Goal: Task Accomplishment & Management: Manage account settings

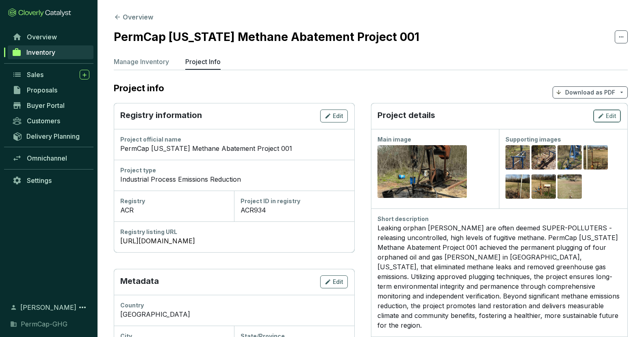
click at [604, 118] on div "Edit" at bounding box center [606, 116] width 19 height 10
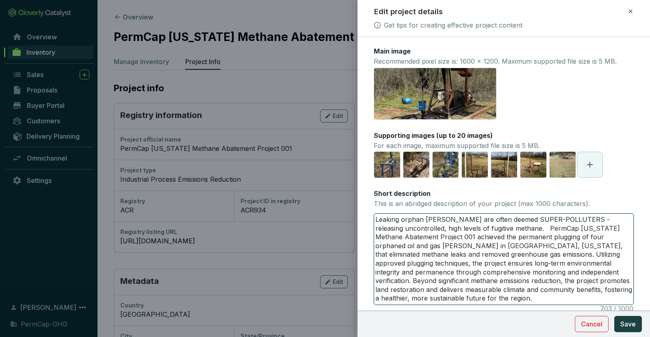
click at [376, 220] on textarea "Leaking orphan [PERSON_NAME] are often deemed SUPER-POLLUTERS - releasing uncon…" at bounding box center [503, 259] width 259 height 91
type textarea "ALeaking orphan [PERSON_NAME] are often deemed SUPER-POLLUTERS - releasing unco…"
type textarea "ACLeaking orphan [PERSON_NAME] are often deemed SUPER-POLLUTERS - releasing unc…"
type textarea "ACRLeaking orphan [PERSON_NAME] are often deemed SUPER-POLLUTERS - releasing un…"
type textarea "ACR Leaking orphan [PERSON_NAME] are often deemed SUPER-POLLUTERS - releasing u…"
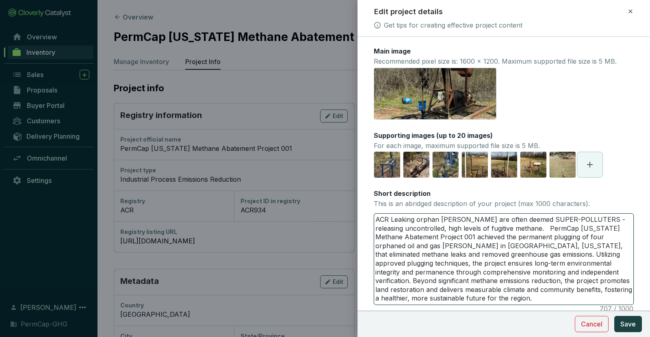
type textarea "ACRLeaking orphan [PERSON_NAME] are often deemed SUPER-POLLUTERS - releasing un…"
type textarea "ACR9Leaking orphan [PERSON_NAME] are often deemed SUPER-POLLUTERS - releasing u…"
type textarea "ACR93Leaking orphan [PERSON_NAME] are often deemed SUPER-POLLUTERS - releasing …"
type textarea "ACR934Leaking orphan [PERSON_NAME] are often deemed SUPER-POLLUTERS - releasing…"
type textarea "ACR934 Leaking orphan [PERSON_NAME] are often deemed SUPER-POLLUTERS - releasin…"
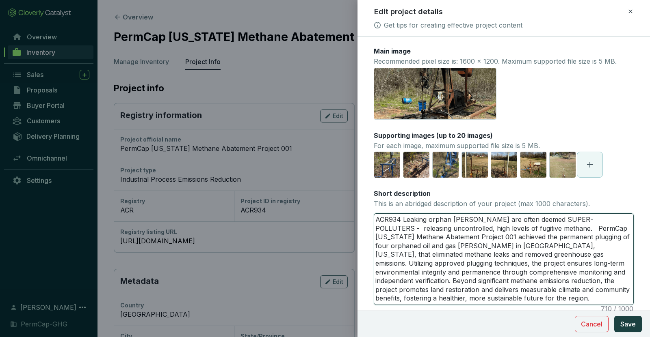
type textarea "ACR934 eLeaking orphan [PERSON_NAME] are often deemed SUPER-POLLUTERS - releasi…"
type textarea "ACR934 eaLeaking orphan [PERSON_NAME] are often deemed SUPER-POLLUTERS - releas…"
type textarea "ACR934 earLeaking orphan [PERSON_NAME] are often deemed SUPER-POLLUTERS - relea…"
type textarea "ACR934 earnLeaking orphan [PERSON_NAME] are often deemed SUPER-POLLUTERS - rele…"
type textarea "ACR934 earneLeaking orphan [PERSON_NAME] are often deemed SUPER-POLLUTERS - rel…"
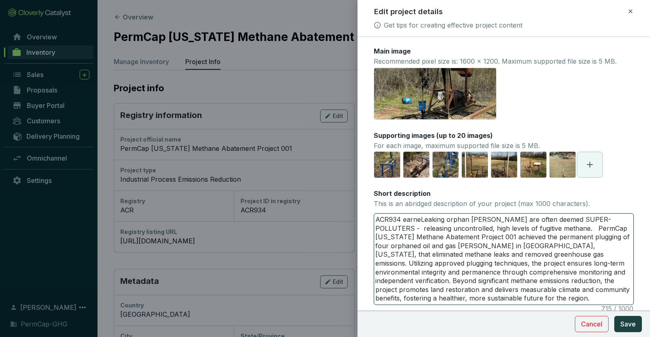
type textarea "ACR934 earnedLeaking orphan [PERSON_NAME] are often deemed SUPER-POLLUTERS - re…"
type textarea "ACR934 earned Leaking orphan [PERSON_NAME] are often deemed SUPER-POLLUTERS - r…"
type textarea "ACR934 earned aLeaking orphan [PERSON_NAME] are often deemed SUPER-POLLUTERS - …"
type textarea "ACR934 earned anLeaking orphan [PERSON_NAME] are often deemed SUPER-POLLUTERS -…"
type textarea "ACR934 earned an Leaking orphan [PERSON_NAME] are often deemed SUPER-POLLUTERS …"
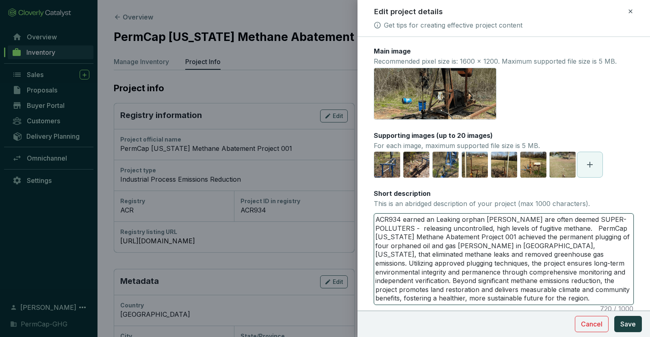
type textarea "ACR934 earned an "Leaking orphan [PERSON_NAME] are often deemed SUPER-POLLUTERS…"
type textarea "ACR934 earned an "ALeaking orphan [PERSON_NAME] are often deemed SUPER-POLLUTER…"
type textarea "ACR934 earned an "A"Leaking orphan [PERSON_NAME] are often deemed SUPER-POLLUTE…"
type textarea "ACR934 earned an "A" Leaking orphan [PERSON_NAME] are often deemed SUPER-POLLUT…"
type textarea "ACR934 earned an "A" tLeaking orphan [PERSON_NAME] are often deemed SUPER-POLLU…"
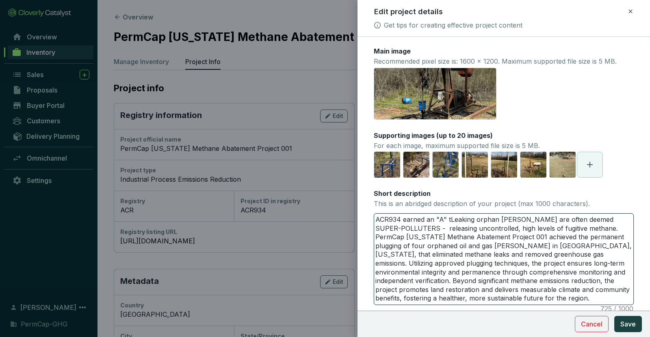
type textarea "ACR934 earned an "A" taLeaking orphan [PERSON_NAME] are often deemed SUPER-POLL…"
type textarea "ACR934 earned an "A" tLeaking orphan [PERSON_NAME] are often deemed SUPER-POLLU…"
type textarea "ACR934 earned an "A" Leaking orphan [PERSON_NAME] are often deemed SUPER-POLLUT…"
type textarea "ACR934 earned an "A" rLeaking orphan [PERSON_NAME] are often deemed SUPER-POLLU…"
type textarea "ACR934 earned an "A" raLeaking orphan [PERSON_NAME] are often deemed SUPER-POLL…"
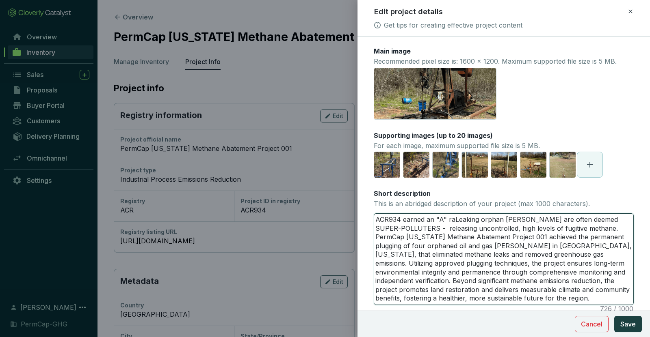
type textarea "ACR934 earned an "A" ratLeaking orphan [PERSON_NAME] are often deemed SUPER-POL…"
type textarea "ACR934 earned an "A" ratiLeaking orphan [PERSON_NAME] are often deemed SUPER-PO…"
type textarea "ACR934 earned an "A" ratinLeaking orphan [PERSON_NAME] are often deemed SUPER-P…"
type textarea "ACR934 earned an "A" ratingLeaking orphan [PERSON_NAME] are often deemed SUPER-…"
type textarea "ACR934 earned an "A" rating Leaking orphan [PERSON_NAME] are often deemed SUPER…"
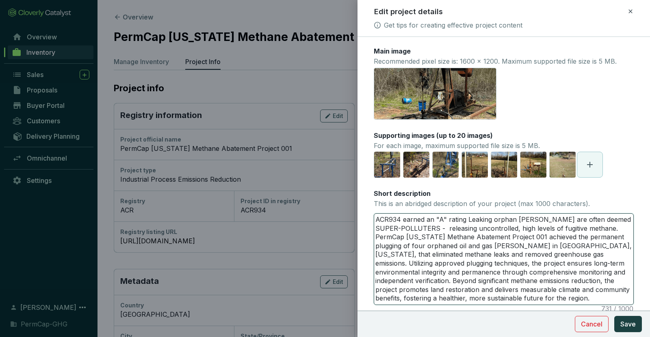
type textarea "ACR934 earned an "A" rating fLeaking orphan [PERSON_NAME] are often deemed SUPE…"
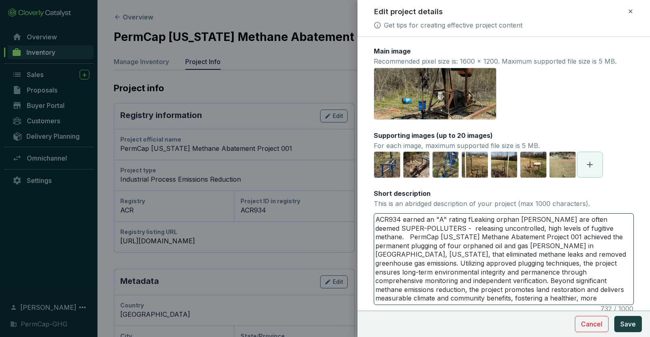
type textarea "ACR934 earned an "A" rating frLeaking orphan [PERSON_NAME] are often deemed SUP…"
type textarea "ACR934 earned an "A" rating froLeaking orphan [PERSON_NAME] are often deemed SU…"
type textarea "ACR934 earned an "A" rating fromLeaking orphan [PERSON_NAME] are often deemed S…"
type textarea "ACR934 earned an "A" rating from Leaking orphan [PERSON_NAME] are often deemed …"
type textarea "ACR934 earned an "A" rating from gLeaking orphan [PERSON_NAME] are often deemed…"
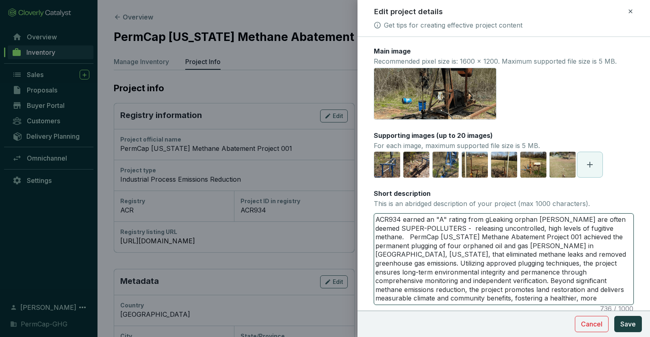
type textarea "ACR934 earned an "A" rating from glLeaking orphan [PERSON_NAME] are often deeme…"
type textarea "ACR934 earned an "A" rating from gloLeaking orphan [PERSON_NAME] are often deem…"
type textarea "ACR934 earned an "A" rating from globLeaking orphan [PERSON_NAME] are often dee…"
type textarea "ACR934 earned an "A" rating from globaLeaking orphan [PERSON_NAME] are often de…"
type textarea "ACR934 earned an "A" rating from globalLeaking orphan [PERSON_NAME] are often d…"
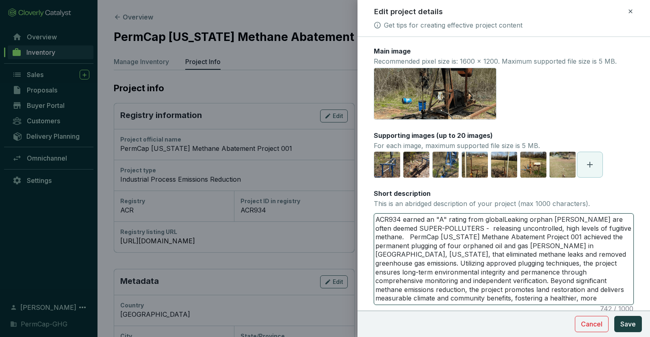
type textarea "ACR934 earned an "A" rating from globaLeaking orphan [PERSON_NAME] are often de…"
type textarea "ACR934 earned an "A" rating from globLeaking orphan [PERSON_NAME] are often dee…"
type textarea "ACR934 earned an "A" rating from gloLeaking orphan [PERSON_NAME] are often deem…"
type textarea "ACR934 earned an "A" rating from glLeaking orphan [PERSON_NAME] are often deeme…"
type textarea "ACR934 earned an "A" rating from gLeaking orphan [PERSON_NAME] are often deemed…"
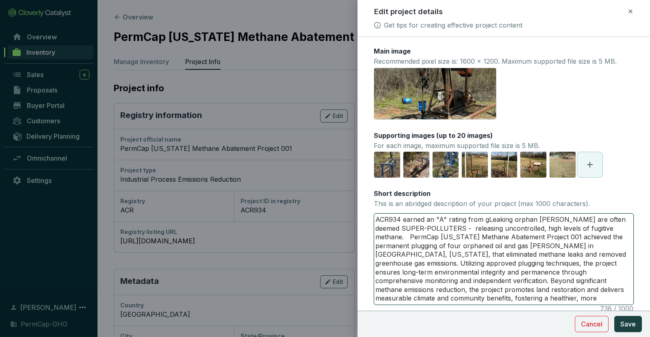
type textarea "ACR934 earned an "A" rating from Leaking orphan [PERSON_NAME] are often deemed …"
type textarea "ACR934 earned an "A" rating fromLeaking orphan [PERSON_NAME] are often deemed S…"
type textarea "ACR934 earned an "A" rating froLeaking orphan [PERSON_NAME] are often deemed SU…"
type textarea "ACR934 earned an "A" rating frLeaking orphan [PERSON_NAME] are often deemed SUP…"
type textarea "ACR934 earned an "A" rating fLeaking orphan [PERSON_NAME] are often deemed SUPE…"
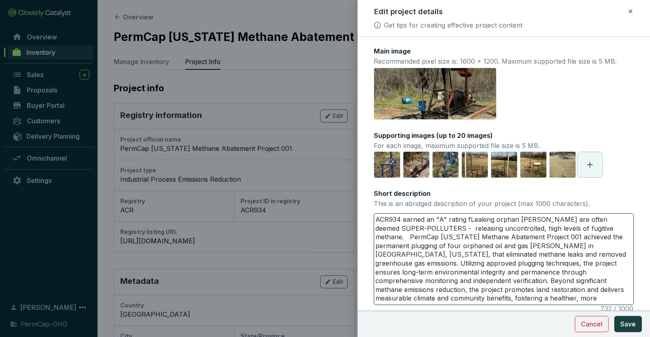
type textarea "ACR934 earned an "A" rating Leaking orphan [PERSON_NAME] are often deemed SUPER…"
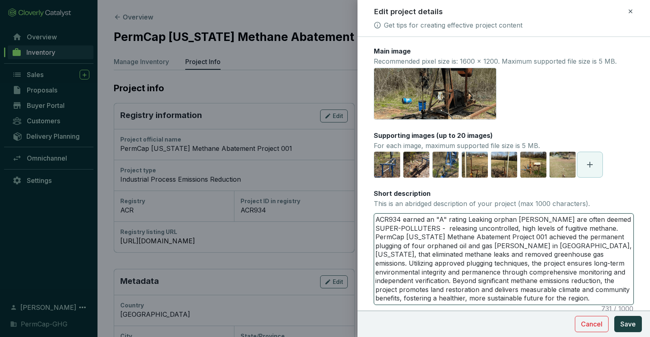
type textarea "ACR934 earned an "A" rating fLeaking orphan [PERSON_NAME] are often deemed SUPE…"
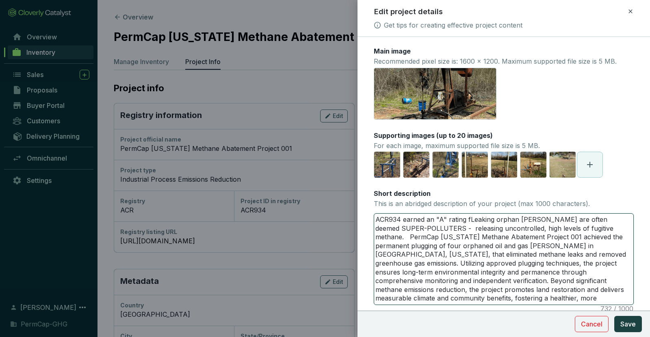
type textarea "ACR934 earned an "A" rating foLeaking orphan [PERSON_NAME] are often deemed SUP…"
type textarea "ACR934 earned an "A" rating forLeaking orphan [PERSON_NAME] are often deemed SU…"
type textarea "ACR934 earned an "A" rating for Leaking orphan [PERSON_NAME] are often deemed S…"
type textarea "ACR934 earned an "A" rating for pLeaking orphan [PERSON_NAME] are often deemed …"
type textarea "ACR934 earned an "A" rating for prLeaking orphan [PERSON_NAME] are often deemed…"
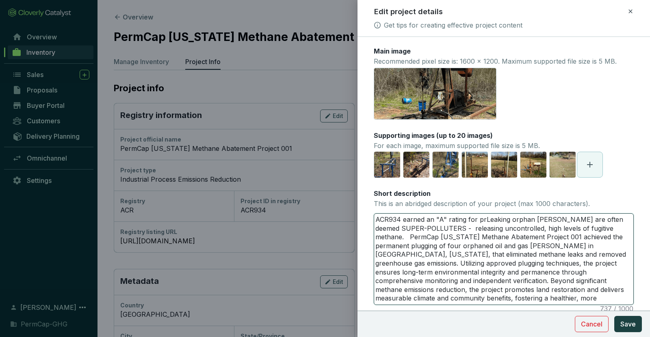
type textarea "ACR934 earned an "A" rating for proLeaking orphan [PERSON_NAME] are often deeme…"
type textarea "ACR934 earned an "A" rating for projLeaking orphan [PERSON_NAME] are often deem…"
type textarea "ACR934 earned an "A" rating for projeLeaking orphan [PERSON_NAME] are often dee…"
type textarea "ACR934 earned an "A" rating for projecLeaking orphan [PERSON_NAME] are often de…"
type textarea "ACR934 earned an "A" rating for projectLeaking orphan [PERSON_NAME] are often d…"
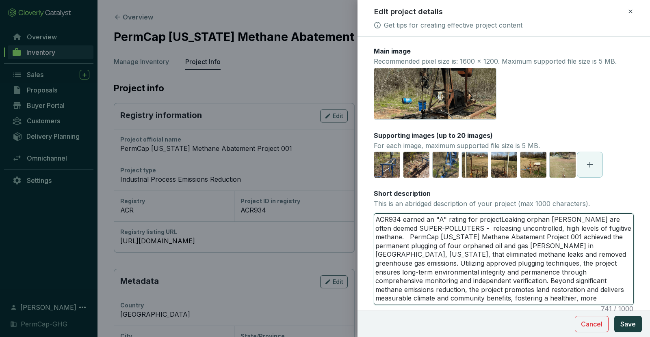
type textarea "ACR934 earned an "A" rating for project Leaking orphan [PERSON_NAME] are often …"
type textarea "ACR934 earned an "A" rating for project iLeaking orphan [PERSON_NAME] are often…"
type textarea "ACR934 earned an "A" rating for project inLeaking orphan [PERSON_NAME] are ofte…"
type textarea "ACR934 earned an "A" rating for project inyLeaking orphan [PERSON_NAME] are oft…"
type textarea "ACR934 earned an "A" rating for project inyeLeaking orphan [PERSON_NAME] are of…"
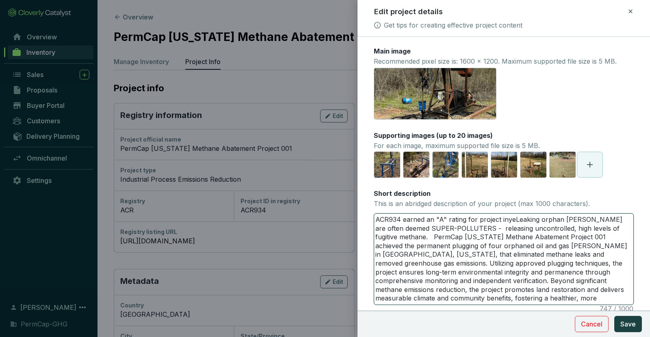
type textarea "ACR934 earned an "A" rating for project inyLeaking orphan [PERSON_NAME] are oft…"
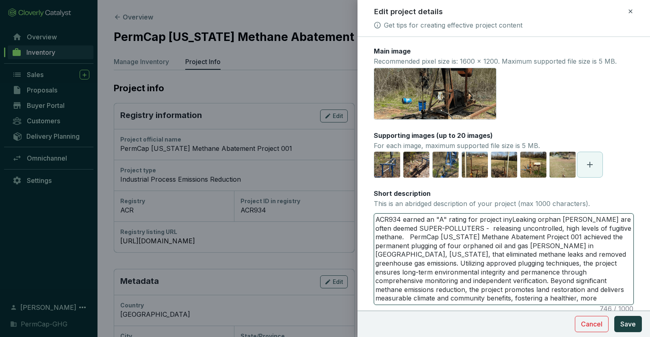
type textarea "ACR934 earned an "A" rating for project inLeaking orphan [PERSON_NAME] are ofte…"
type textarea "ACR934 earned an "A" rating for project intLeaking orphan [PERSON_NAME] are oft…"
type textarea "ACR934 earned an "A" rating for project inteLeaking orphan [PERSON_NAME] are of…"
type textarea "ACR934 earned an "A" rating for project integLeaking orphan [PERSON_NAME] are o…"
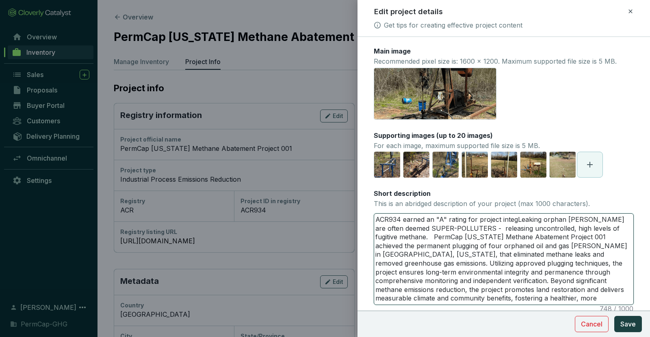
type textarea "ACR934 earned an "A" rating for project integrLeaking orphan [PERSON_NAME] are …"
type textarea "ACR934 earned an "A" rating for project integroLeaking orphan [PERSON_NAME] are…"
type textarea "ACR934 earned an "A" rating for project integrotLeaking orphan [PERSON_NAME] ar…"
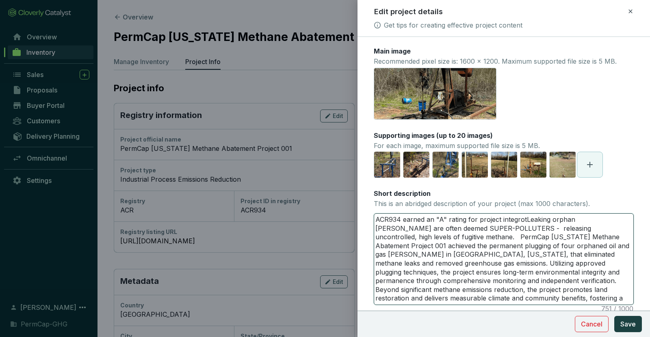
type textarea "ACR934 earned an "A" rating for project integrotyLeaking orphan [PERSON_NAME] a…"
type textarea "ACR934 earned an "A" rating for project integroty Leaking orphan [PERSON_NAME] …"
type textarea "ACR934 earned an "A" rating for project integrotyLeaking orphan [PERSON_NAME] a…"
type textarea "ACR934 earned an "A" rating for project integrotLeaking orphan [PERSON_NAME] ar…"
type textarea "ACR934 earned an "A" rating for project integroLeaking orphan [PERSON_NAME] are…"
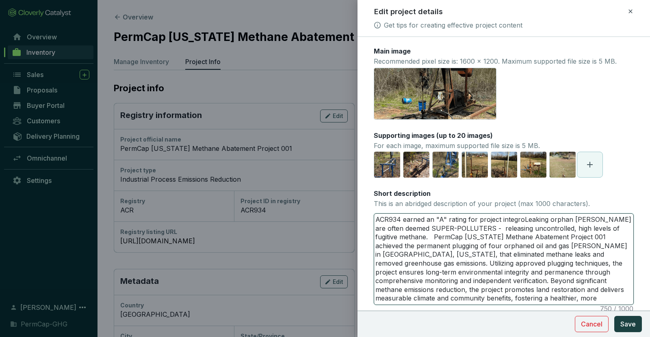
type textarea "ACR934 earned an "A" rating for project integrLeaking orphan [PERSON_NAME] are …"
type textarea "ACR934 earned an "A" rating for project integLeaking orphan [PERSON_NAME] are o…"
type textarea "ACR934 earned an "A" rating for project integtLeaking orphan [PERSON_NAME] are …"
type textarea "ACR934 earned an "A" rating for project integtoLeaking orphan [PERSON_NAME] are…"
type textarea "ACR934 earned an "A" rating for project integtoyLeaking orphan [PERSON_NAME] ar…"
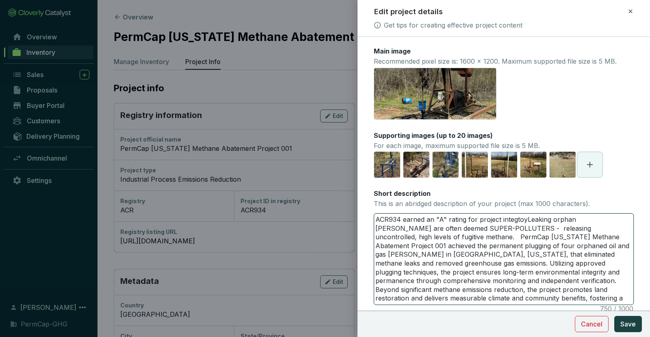
type textarea "ACR934 earned an "A" rating for project integtoyuLeaking orphan [PERSON_NAME] a…"
type textarea "ACR934 earned an "A" rating for project integtoyu Leaking orphan [PERSON_NAME] …"
type textarea "ACR934 earned an "A" rating for project integtoyuLeaking orphan [PERSON_NAME] a…"
type textarea "ACR934 earned an "A" rating for project integtoyLeaking orphan [PERSON_NAME] ar…"
type textarea "ACR934 earned an "A" rating for project integtoLeaking orphan [PERSON_NAME] are…"
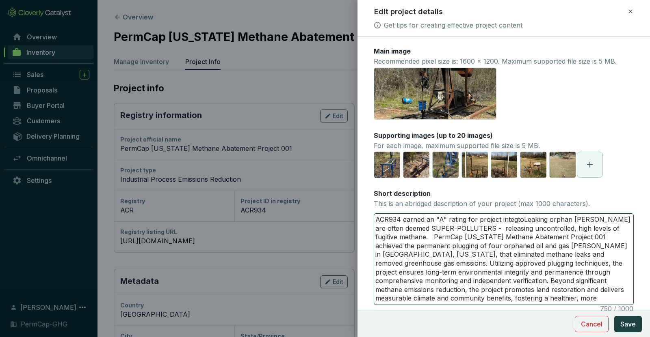
type textarea "ACR934 earned an "A" rating for project integtLeaking orphan [PERSON_NAME] are …"
type textarea "ACR934 earned an "A" rating for project integLeaking orphan [PERSON_NAME] are o…"
type textarea "ACR934 earned an "A" rating for project integtLeaking orphan [PERSON_NAME] are …"
type textarea "ACR934 earned an "A" rating for project integtoLeaking orphan [PERSON_NAME] are…"
type textarea "ACR934 earned an "A" rating for project integtoyLeaking orphan [PERSON_NAME] ar…"
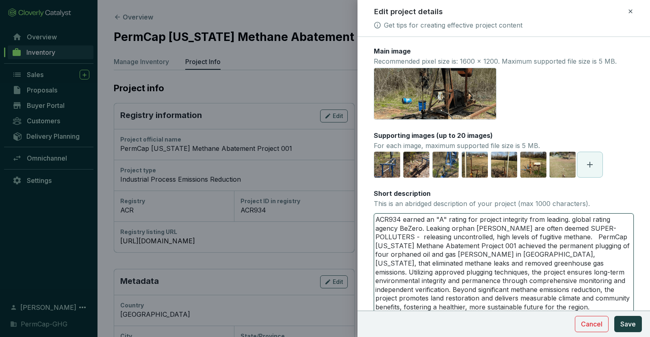
drag, startPoint x: 422, startPoint y: 228, endPoint x: 400, endPoint y: 231, distance: 21.7
click at [400, 231] on textarea "ACR934 earned an "A" rating for project integrity from leading. global rating a…" at bounding box center [503, 264] width 259 height 100
click at [428, 231] on textarea "ACR934 earned an "A" rating for project integrity from leading. global rating a…" at bounding box center [503, 264] width 259 height 100
click at [425, 228] on textarea "ACR934 earned an "A" rating for project integrity from leading. global rating a…" at bounding box center [503, 264] width 259 height 100
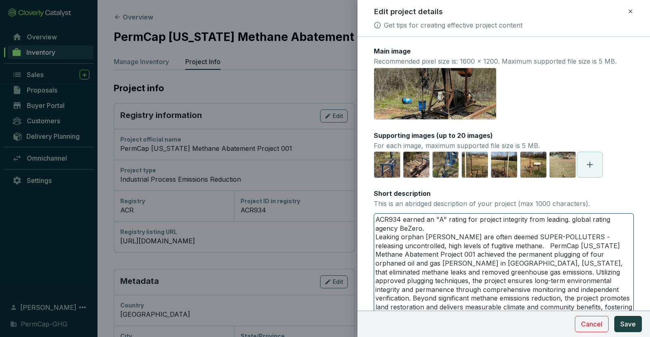
click at [376, 220] on textarea "ACR934 earned an "A" rating for project integrity from leading. global rating a…" at bounding box center [503, 268] width 259 height 109
click at [431, 227] on textarea "****ACR934 earned an "A" rating for project integrity from leading. global rati…" at bounding box center [503, 268] width 259 height 109
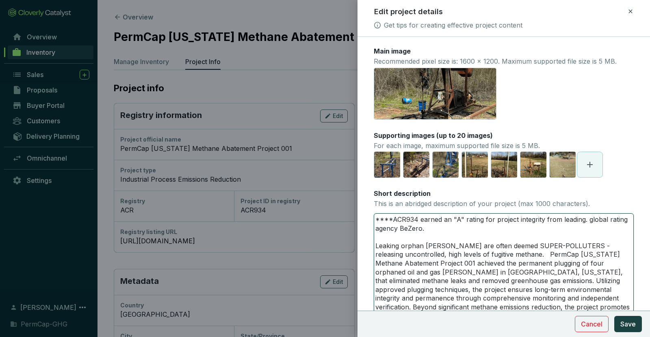
click at [578, 221] on textarea "****ACR934 earned an "A" rating for project integrity from leading. global rati…" at bounding box center [503, 272] width 259 height 117
click at [387, 219] on textarea "****ACR934 earned an "A" rating for project integrity from leading, global rati…" at bounding box center [503, 272] width 259 height 117
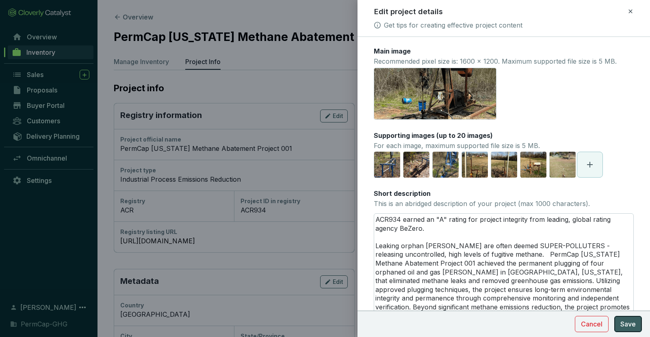
click at [627, 326] on span "Save" at bounding box center [627, 325] width 15 height 10
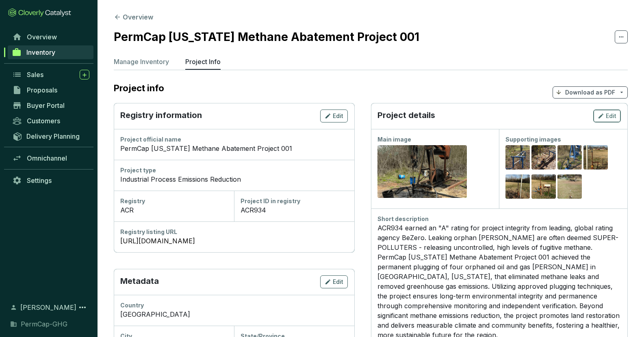
click at [607, 117] on span "Edit" at bounding box center [610, 116] width 11 height 8
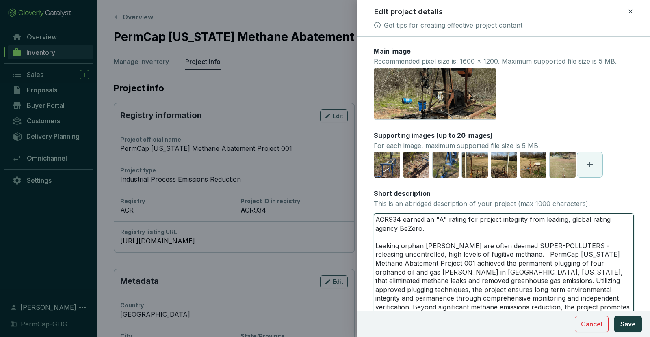
click at [424, 230] on textarea "ACR934 earned an "A" rating for project integrity from leading, global rating a…" at bounding box center [503, 272] width 259 height 117
click at [584, 103] on div "[URL][DOMAIN_NAME]" at bounding box center [504, 94] width 260 height 52
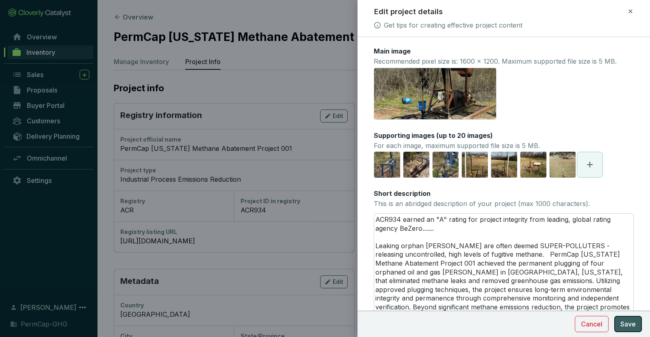
click at [630, 323] on span "Save" at bounding box center [627, 325] width 15 height 10
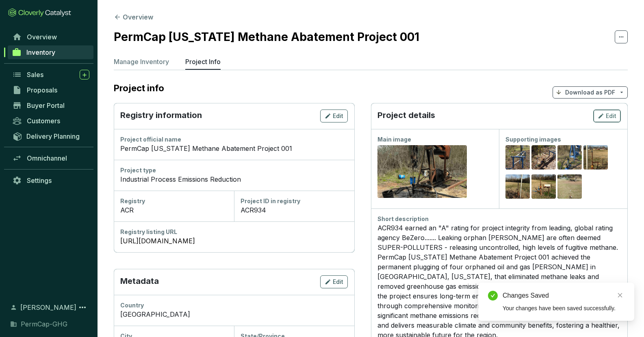
click at [611, 120] on div "Edit" at bounding box center [606, 116] width 19 height 10
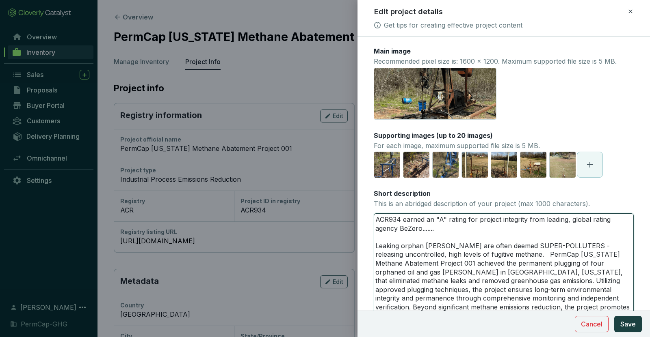
click at [476, 220] on textarea "ACR934 earned an "A" rating for project integrity from leading, global rating a…" at bounding box center [503, 272] width 259 height 117
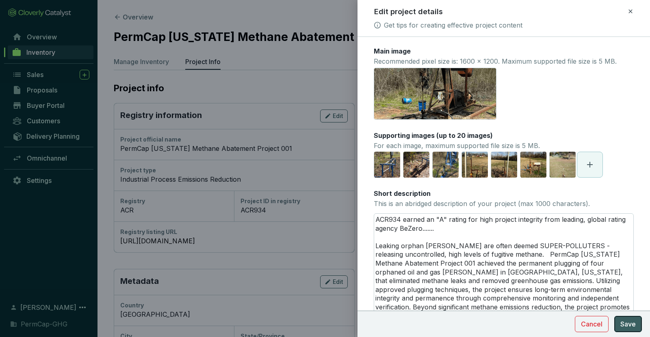
click at [625, 322] on span "Save" at bounding box center [627, 325] width 15 height 10
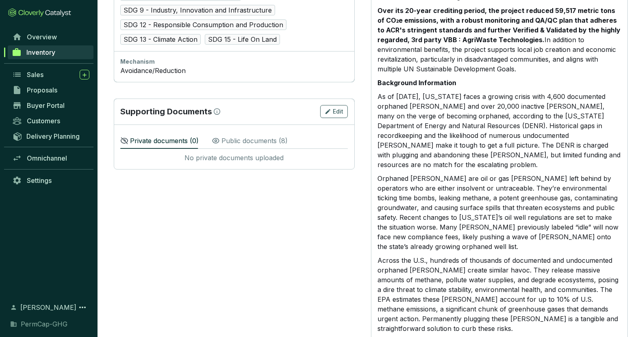
scroll to position [455, 0]
